Goal: Task Accomplishment & Management: Manage account settings

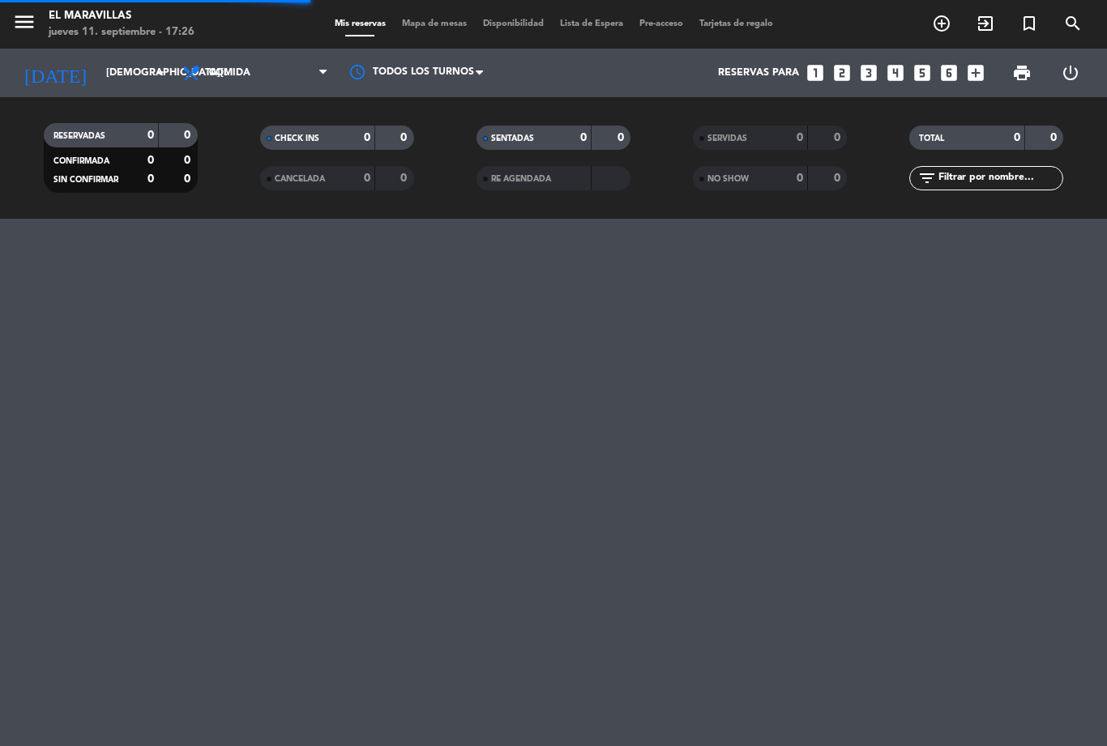
click at [265, 70] on span "Comida" at bounding box center [255, 73] width 162 height 36
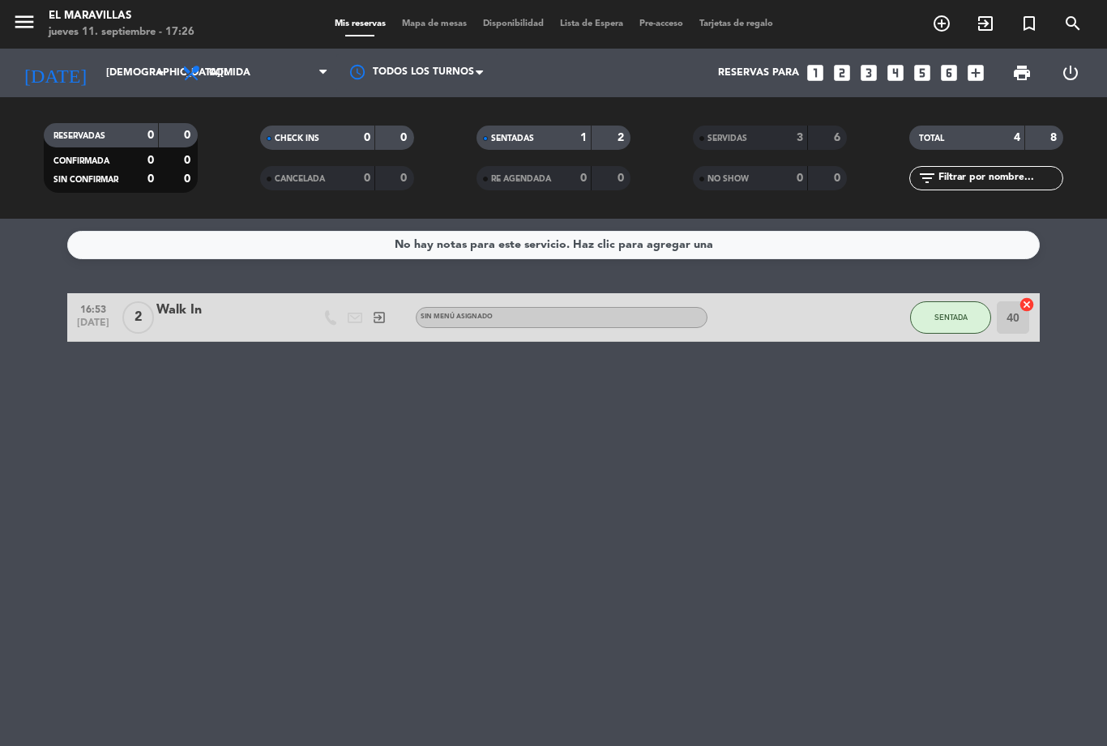
click at [249, 67] on span "Comida" at bounding box center [229, 72] width 41 height 11
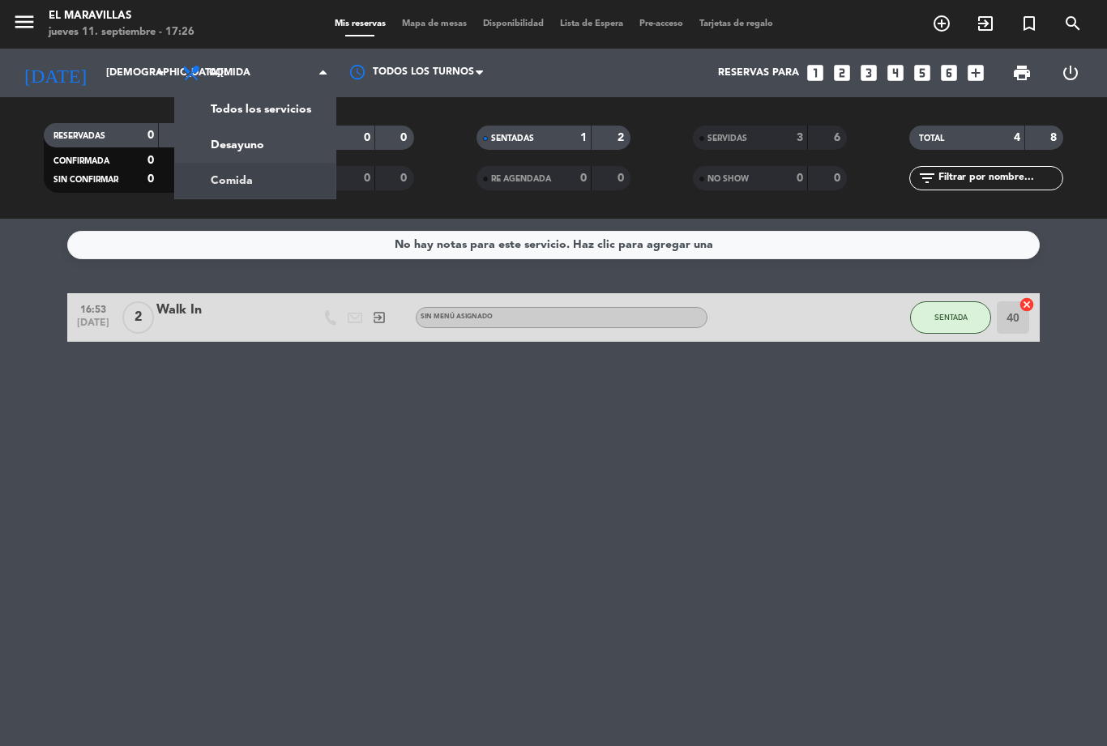
click at [98, 61] on input "[DEMOGRAPHIC_DATA][DATE]" at bounding box center [166, 73] width 137 height 28
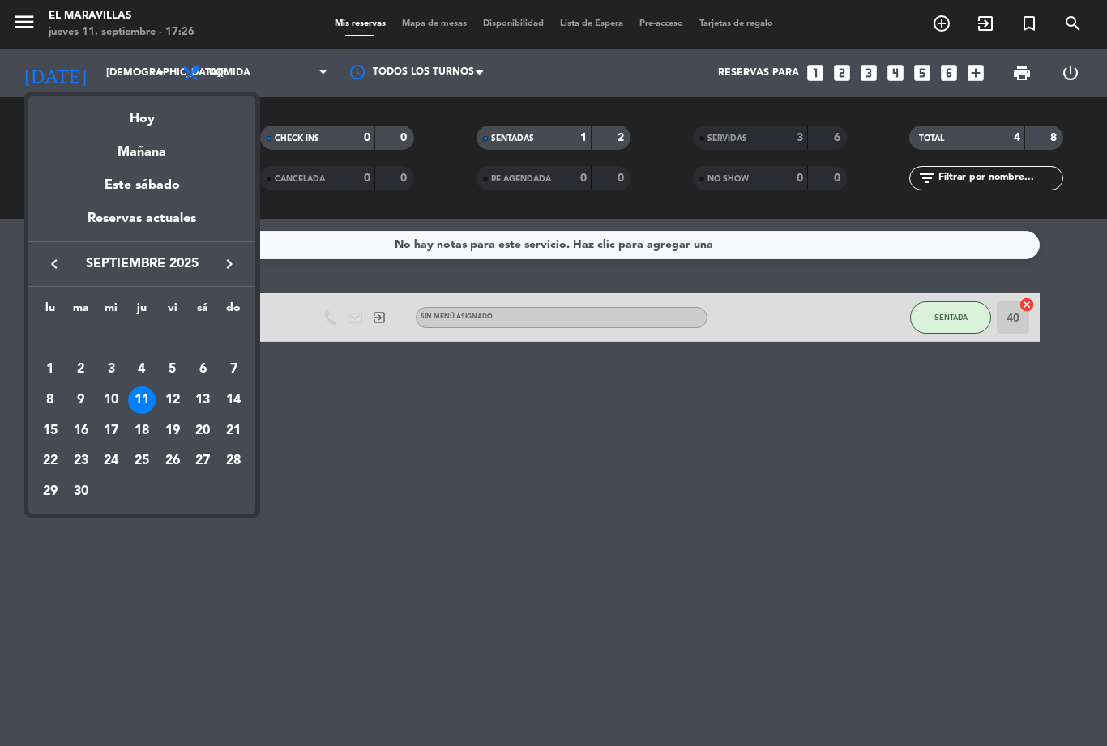
click at [141, 153] on div "Mañana" at bounding box center [141, 146] width 227 height 33
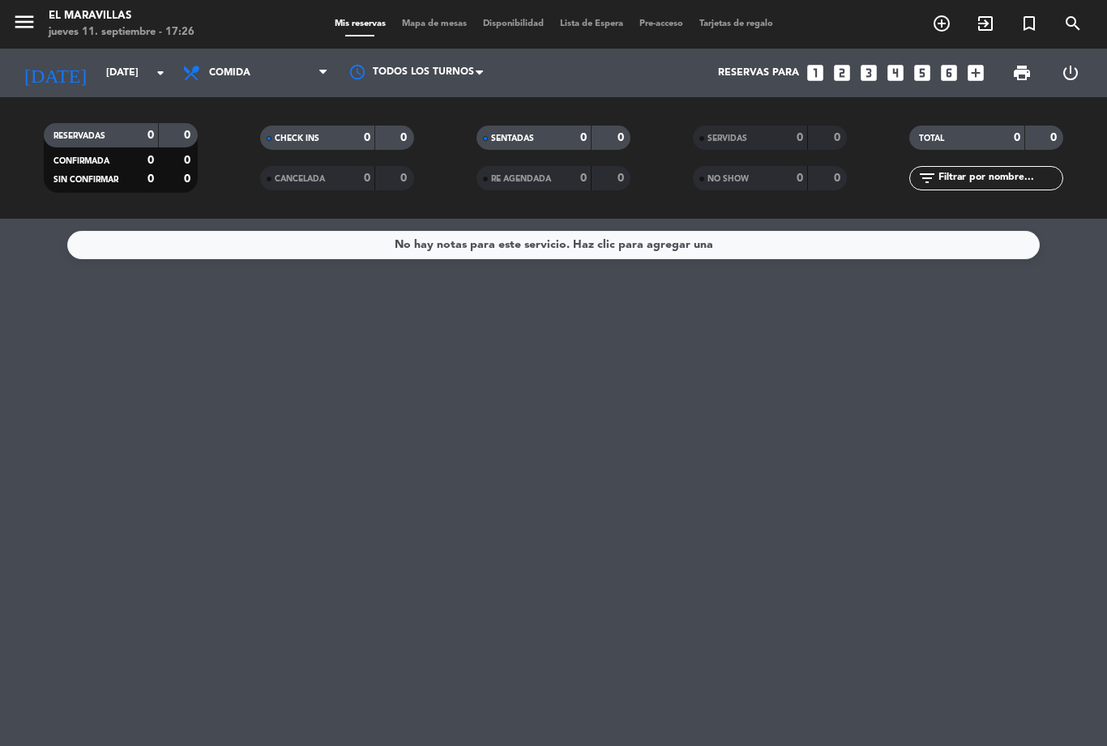
click at [269, 64] on span "Comida" at bounding box center [255, 73] width 162 height 36
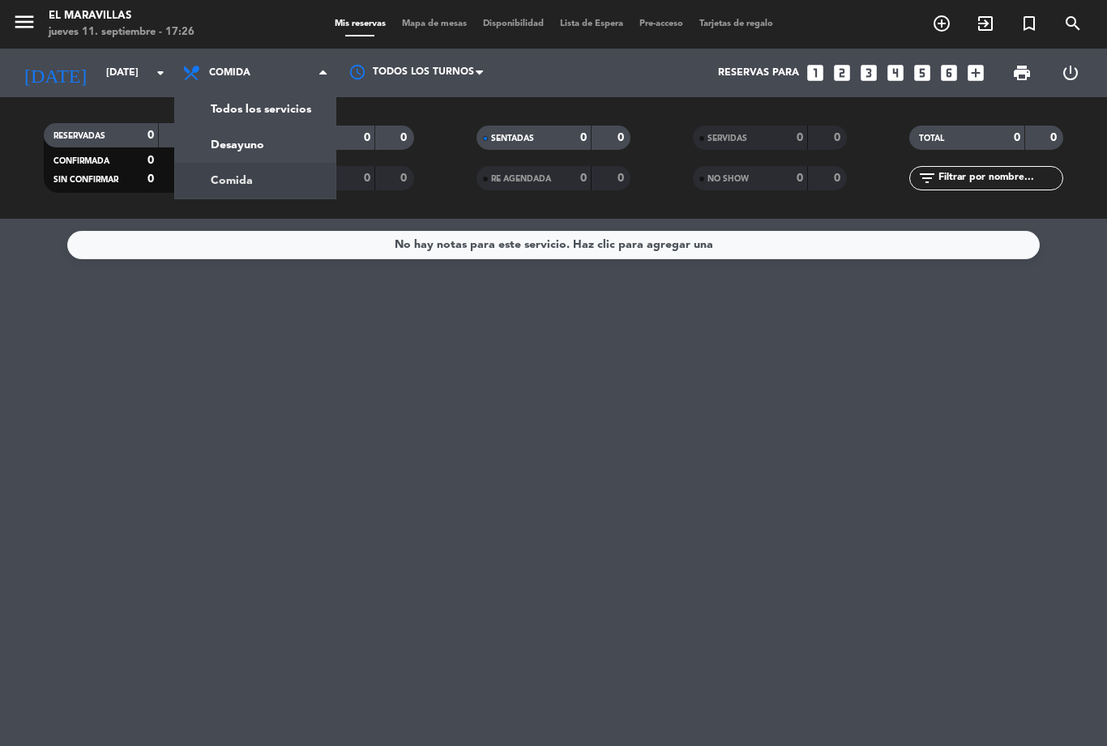
click at [137, 70] on input "[DATE]" at bounding box center [166, 73] width 137 height 28
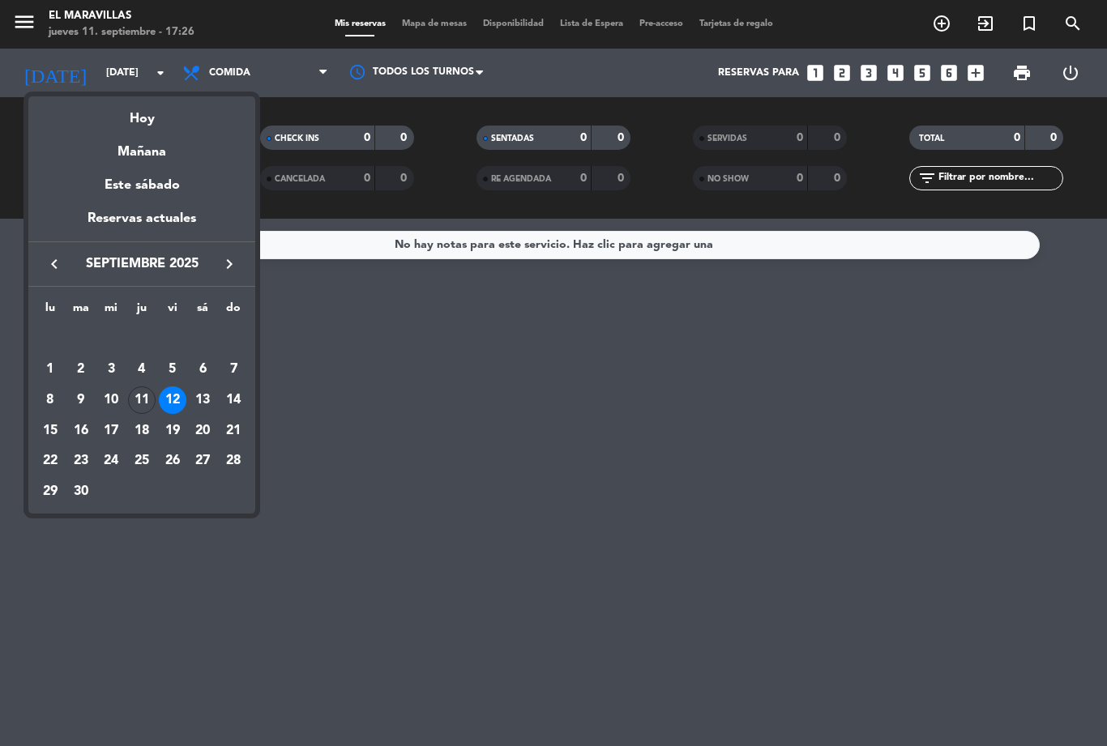
click at [140, 179] on div "Este sábado" at bounding box center [141, 185] width 227 height 45
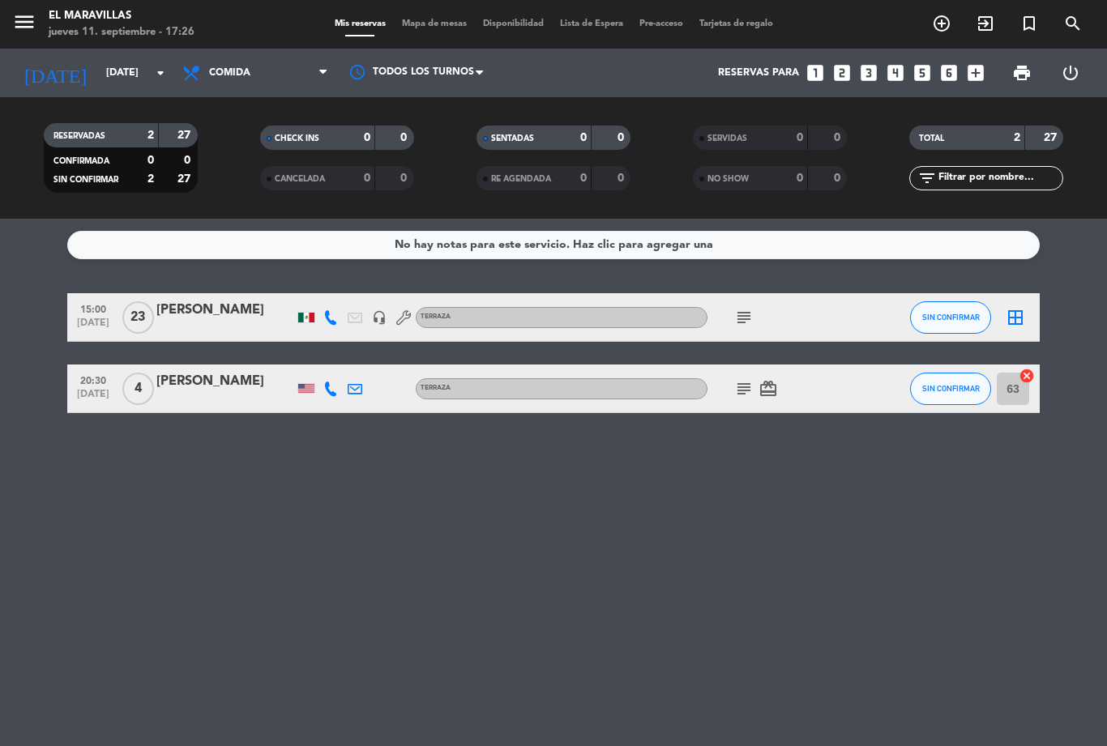
click at [409, 321] on icon at bounding box center [403, 317] width 15 height 15
click at [385, 322] on icon "headset_mic" at bounding box center [379, 317] width 15 height 15
click at [301, 515] on div "No hay notas para este servicio. Haz clic para agregar una 15:00 [DATE] [PERSON…" at bounding box center [553, 482] width 1107 height 527
click at [741, 395] on icon "subject" at bounding box center [743, 388] width 19 height 19
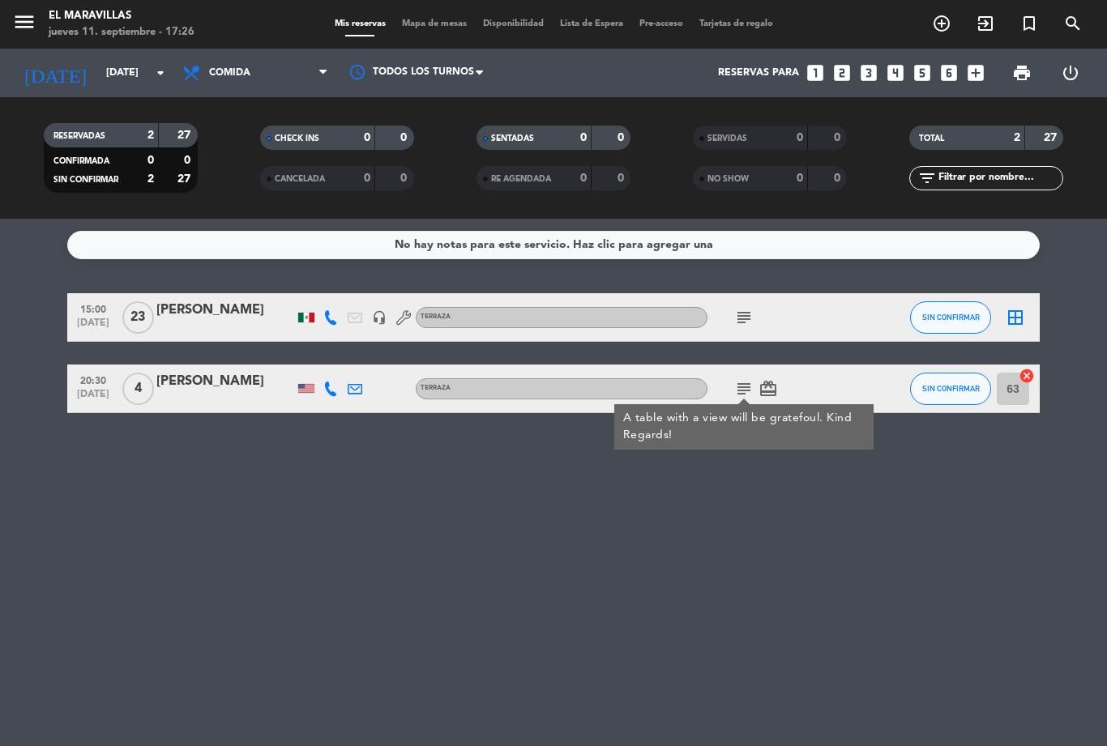
click at [766, 375] on div "subject A table with a view will be gratefoul. Kind Regards! card_giftcard" at bounding box center [780, 389] width 146 height 48
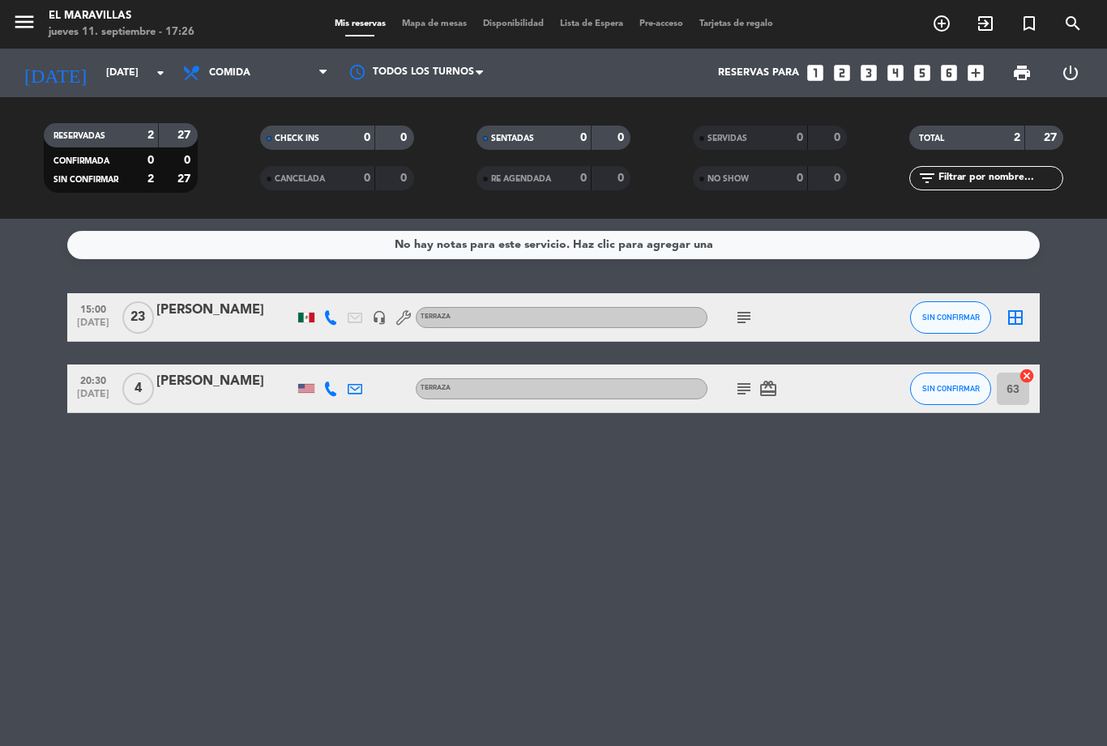
click at [776, 379] on icon "card_giftcard" at bounding box center [767, 388] width 19 height 19
click at [735, 327] on icon "subject" at bounding box center [743, 317] width 19 height 19
click at [822, 520] on div "No hay notas para este servicio. Haz clic para agregar una 15:00 [DATE] [PERSON…" at bounding box center [553, 482] width 1107 height 527
click at [235, 75] on span "Comida" at bounding box center [229, 72] width 41 height 11
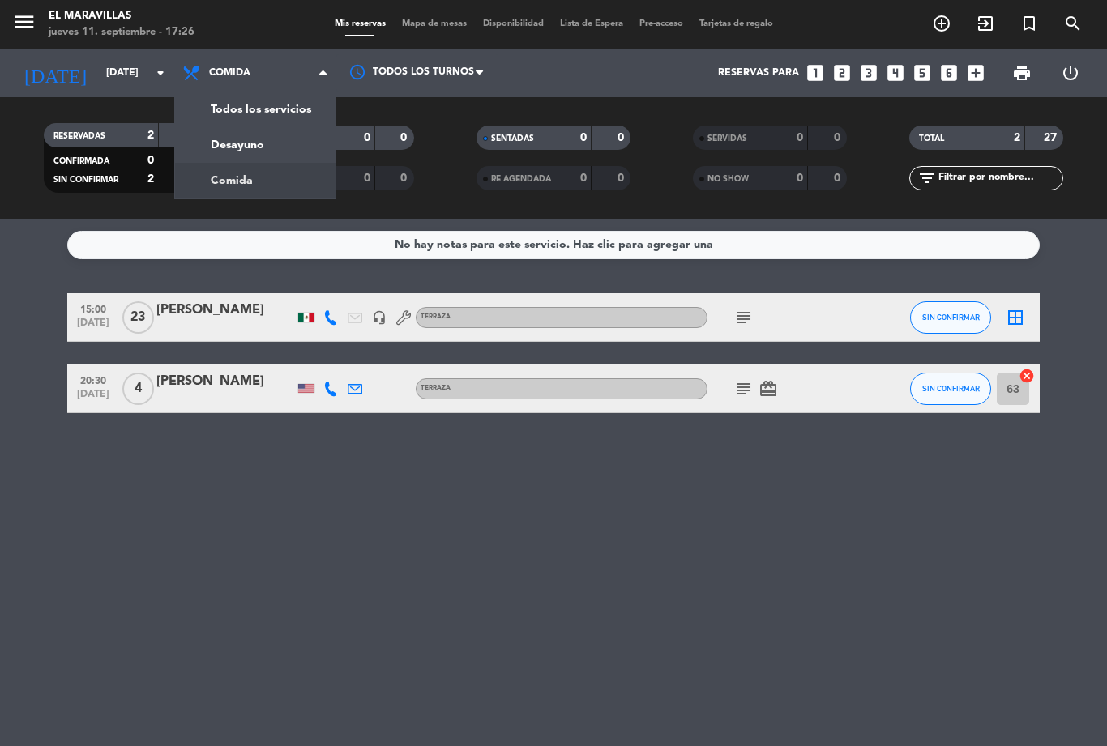
click at [98, 80] on input "[DATE]" at bounding box center [166, 73] width 137 height 28
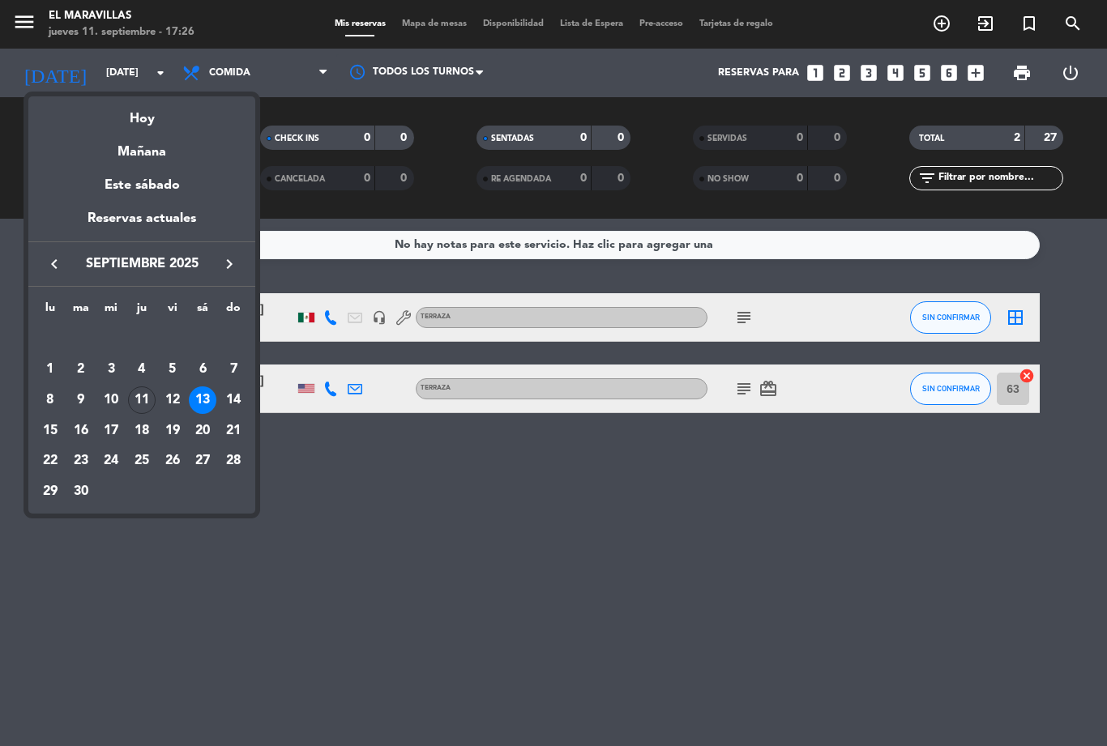
click at [241, 400] on div "14" at bounding box center [234, 401] width 28 height 28
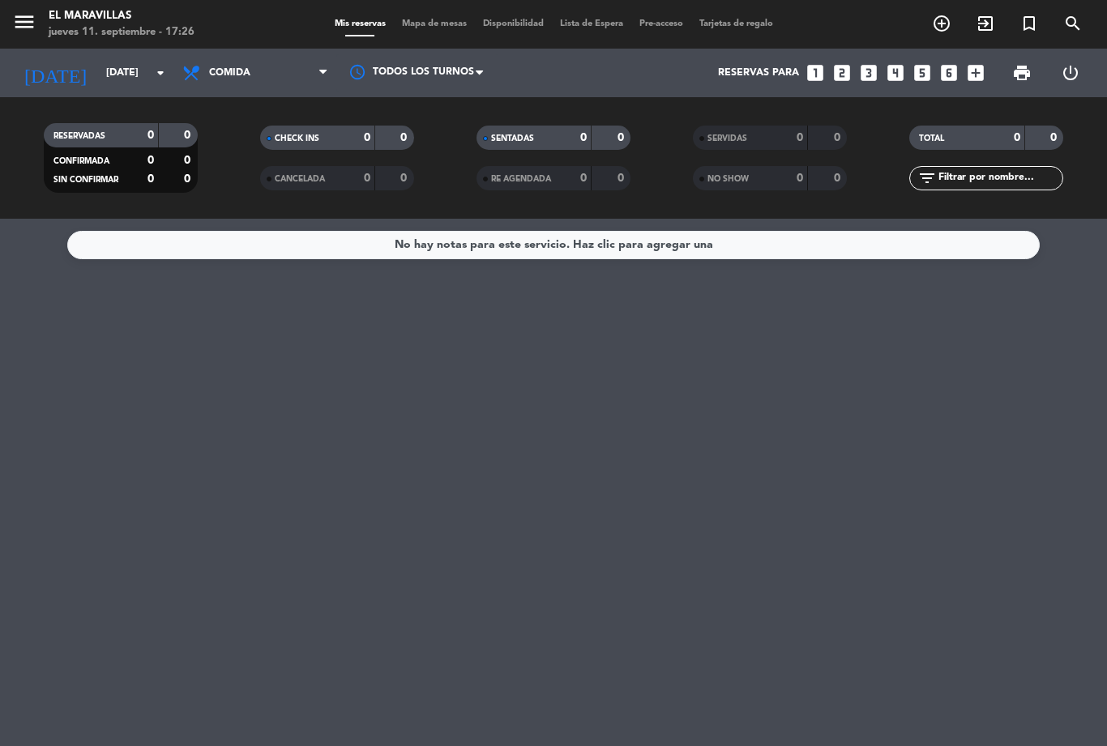
click at [128, 74] on input "[DATE]" at bounding box center [166, 73] width 137 height 28
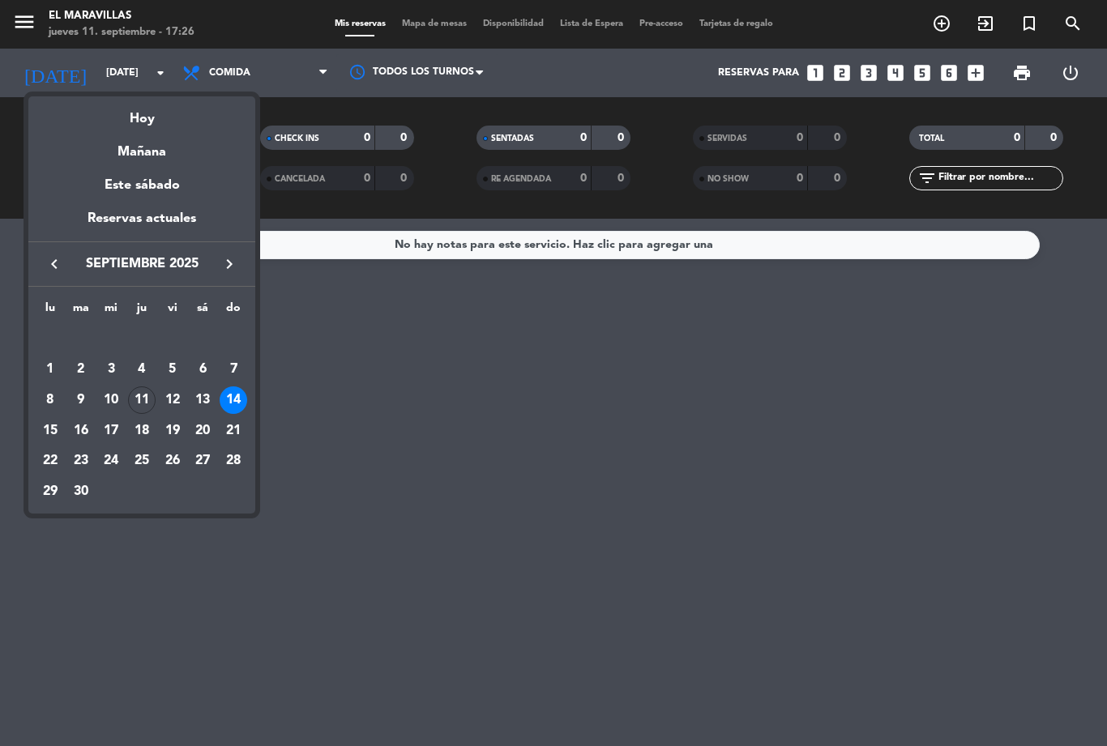
click at [146, 132] on div "Mañana" at bounding box center [141, 146] width 227 height 33
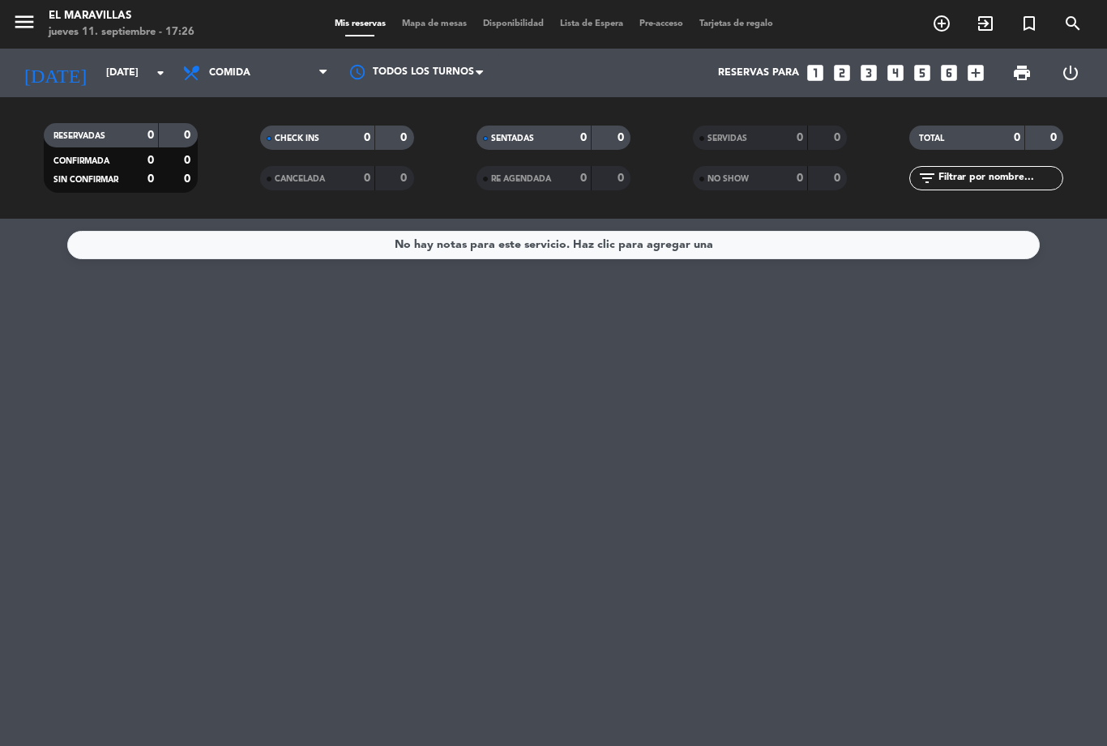
click at [112, 79] on input "[DATE]" at bounding box center [166, 73] width 137 height 28
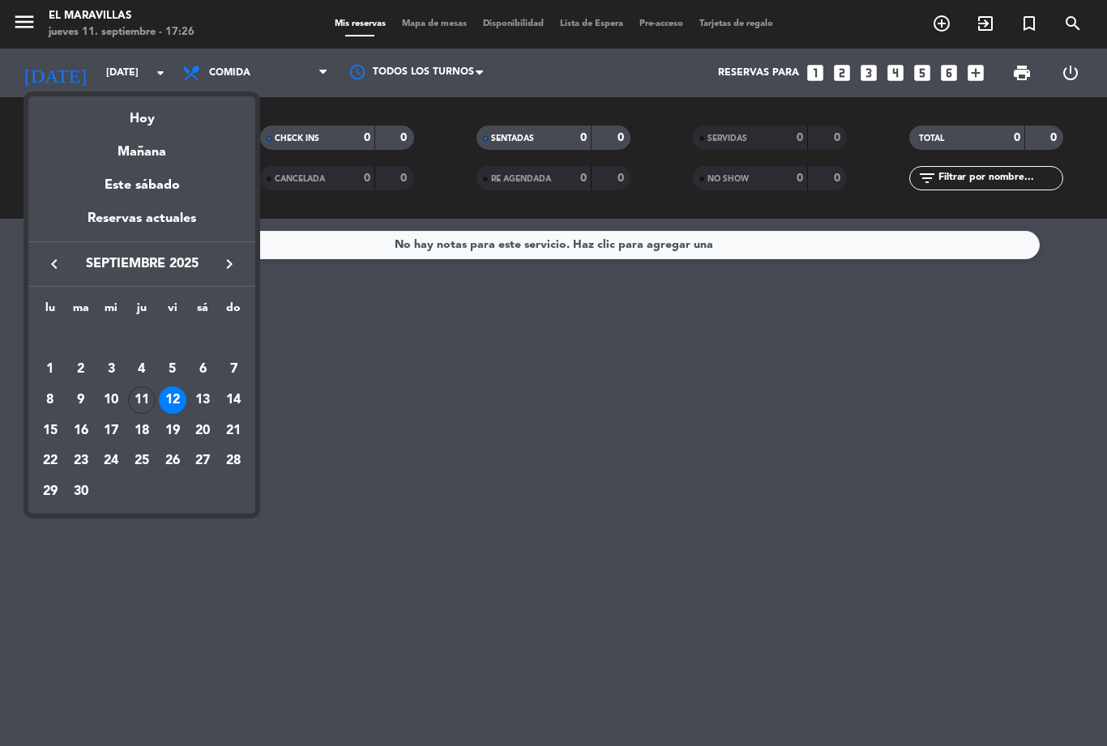
click at [148, 109] on div "Hoy" at bounding box center [141, 112] width 227 height 33
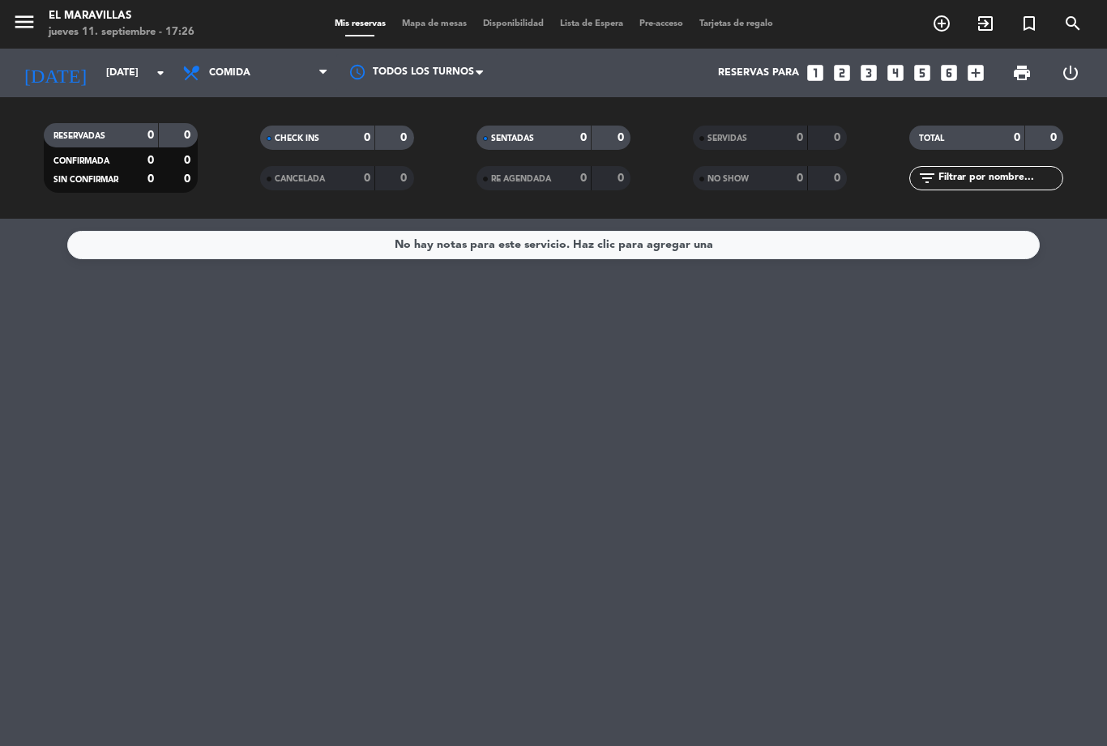
type input "[DEMOGRAPHIC_DATA][DATE]"
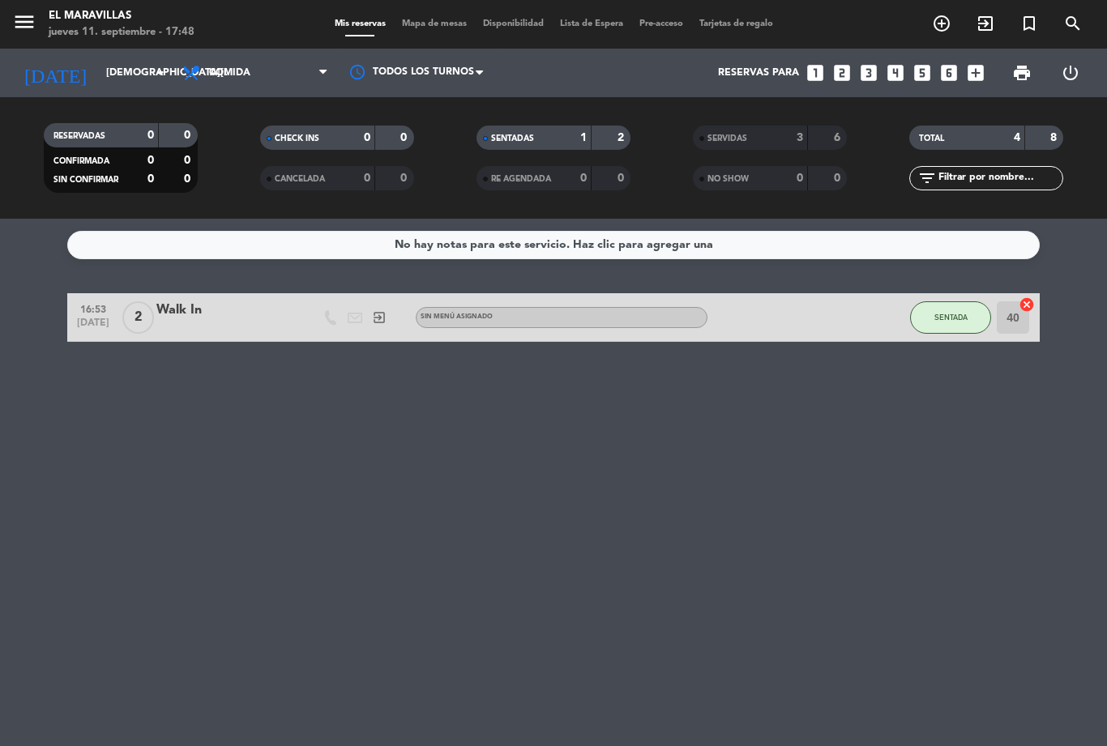
select select "lunch"
